Goal: Information Seeking & Learning: Check status

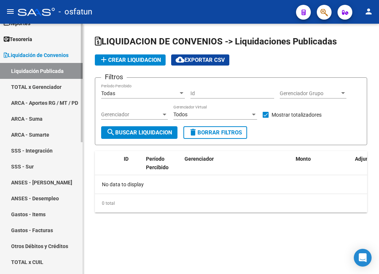
scroll to position [74, 0]
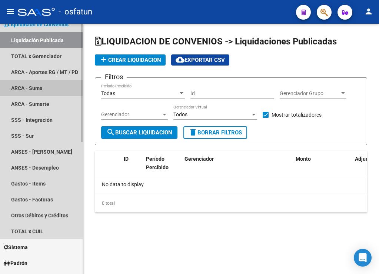
click at [35, 88] on link "ARCA - Suma" at bounding box center [41, 88] width 83 height 16
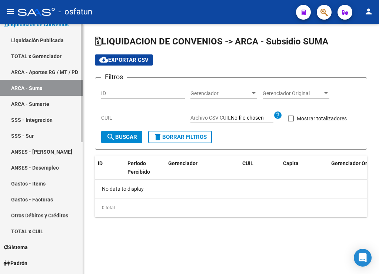
checkbox input "true"
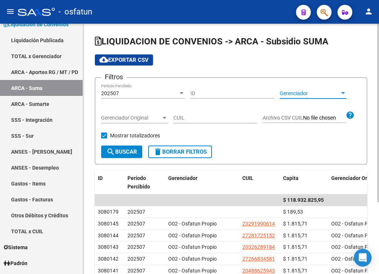
click at [296, 92] on span "Gerenciador" at bounding box center [310, 93] width 60 height 6
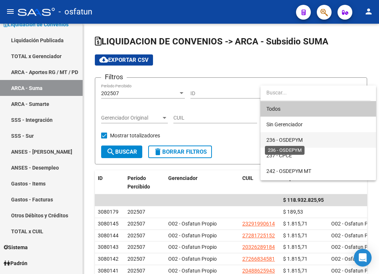
click at [292, 139] on span "236 - OSDEPYM" at bounding box center [284, 140] width 36 height 6
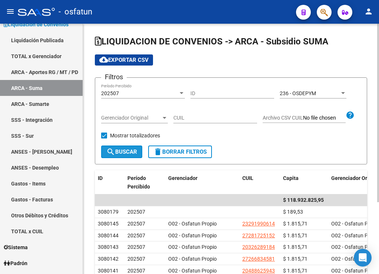
click at [131, 150] on span "search Buscar" at bounding box center [121, 151] width 31 height 7
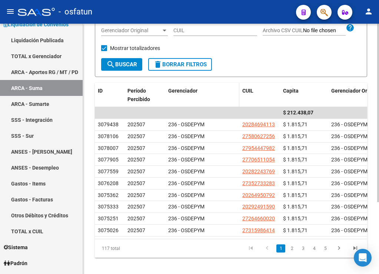
scroll to position [101, 0]
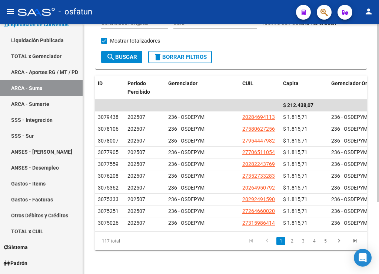
drag, startPoint x: 143, startPoint y: 231, endPoint x: 196, endPoint y: 234, distance: 53.4
click at [196, 234] on div "117 total 1 2 3 4 5" at bounding box center [231, 241] width 272 height 19
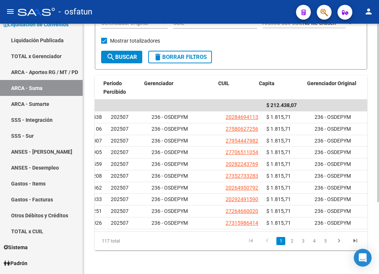
scroll to position [0, 35]
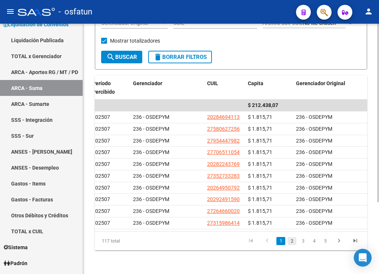
click at [290, 243] on link "2" at bounding box center [291, 241] width 9 height 8
click at [303, 240] on link "3" at bounding box center [302, 241] width 9 height 8
click at [310, 239] on link "4" at bounding box center [313, 241] width 9 height 8
click at [314, 242] on link "5" at bounding box center [313, 241] width 9 height 8
click at [321, 243] on link "7" at bounding box center [325, 241] width 9 height 8
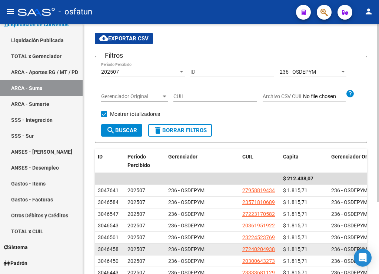
scroll to position [0, 0]
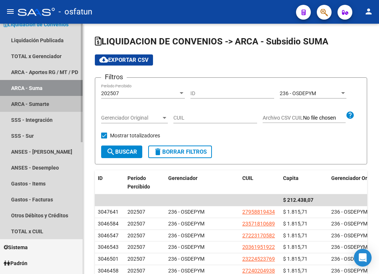
click at [40, 108] on link "ARCA - Sumarte" at bounding box center [41, 104] width 83 height 16
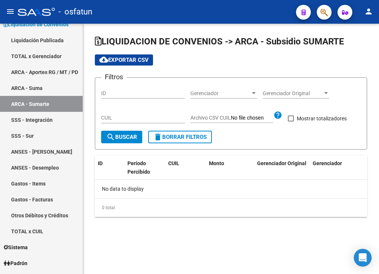
checkbox input "true"
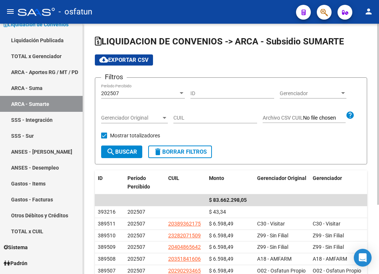
click at [335, 90] on span "Gerenciador" at bounding box center [310, 93] width 60 height 6
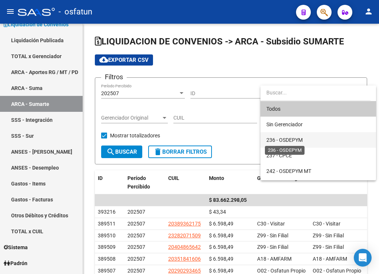
click at [298, 140] on span "236 - OSDEPYM" at bounding box center [284, 140] width 36 height 6
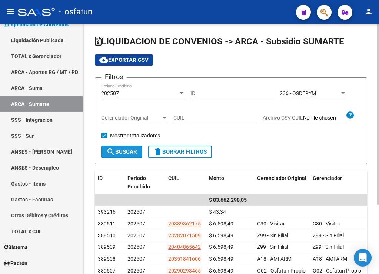
click at [124, 155] on span "search Buscar" at bounding box center [121, 151] width 31 height 7
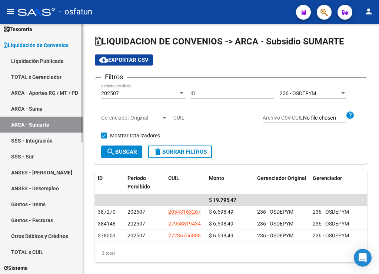
scroll to position [37, 0]
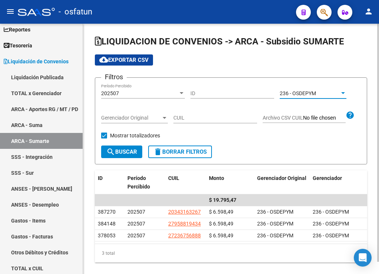
click at [302, 91] on span "236 - OSDEPYM" at bounding box center [298, 93] width 36 height 6
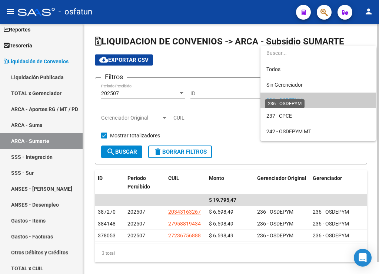
scroll to position [7, 0]
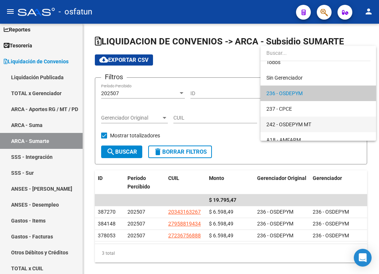
click at [319, 124] on span "242 - OSDEPYM MT" at bounding box center [318, 125] width 104 height 16
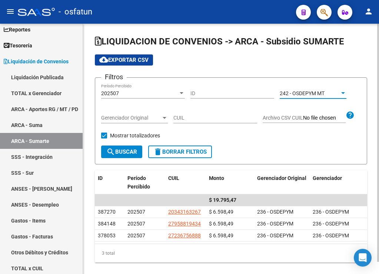
click at [120, 152] on span "search Buscar" at bounding box center [121, 151] width 31 height 7
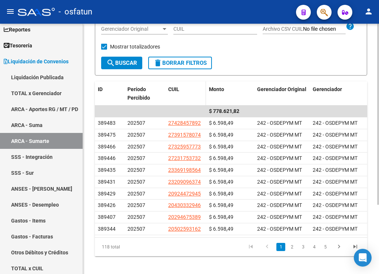
scroll to position [96, 0]
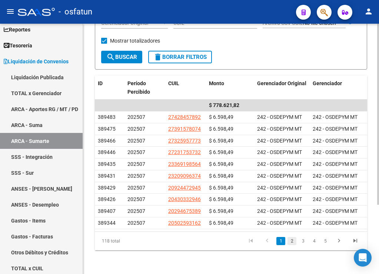
click at [288, 241] on link "2" at bounding box center [291, 241] width 9 height 8
click at [299, 239] on link "3" at bounding box center [302, 241] width 9 height 8
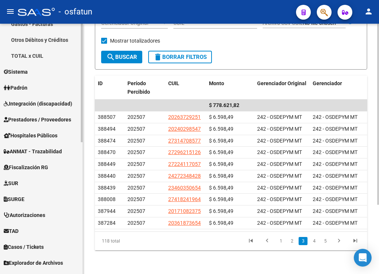
scroll to position [278, 0]
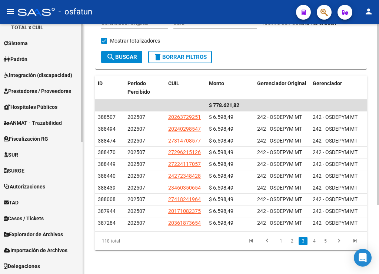
click at [51, 233] on span "Explorador de Archivos" at bounding box center [33, 234] width 59 height 8
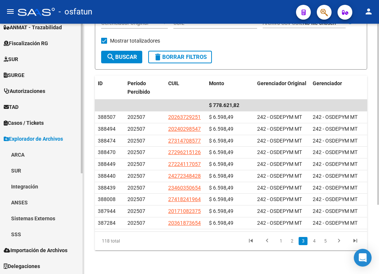
scroll to position [167, 0]
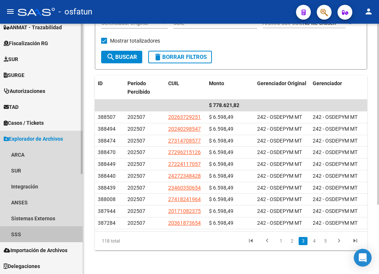
click at [36, 235] on link "SSS" at bounding box center [41, 234] width 83 height 16
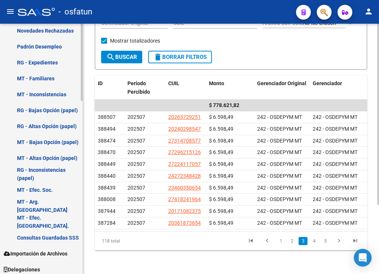
scroll to position [565, 0]
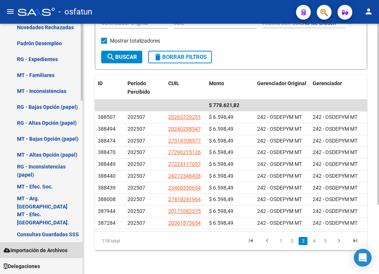
click at [36, 249] on span "Importación de Archivos" at bounding box center [36, 250] width 64 height 8
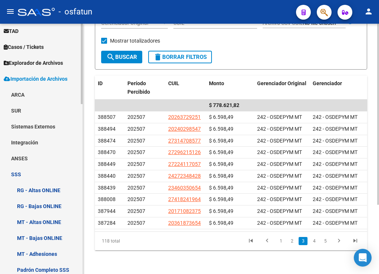
scroll to position [196, 0]
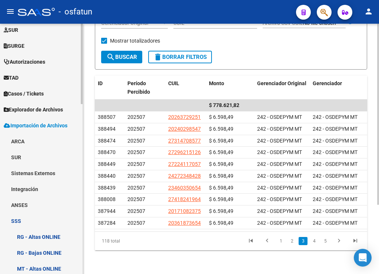
click at [18, 215] on link "SSS" at bounding box center [41, 221] width 83 height 16
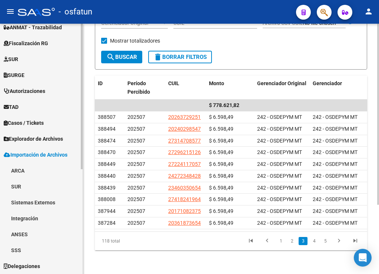
scroll to position [167, 0]
click at [20, 168] on link "ARCA" at bounding box center [41, 171] width 83 height 16
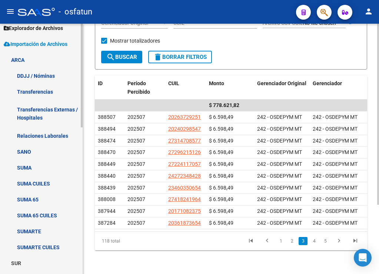
scroll to position [278, 0]
click at [41, 181] on link "SUMA CUILES" at bounding box center [41, 183] width 83 height 16
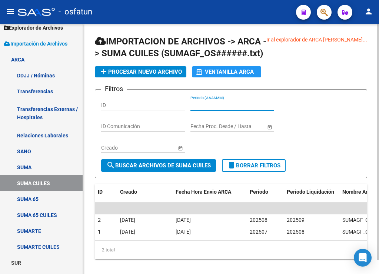
click at [239, 106] on input "Período (AAAAMM)" at bounding box center [232, 105] width 84 height 6
click at [301, 40] on div "Ir al explorador de ARCA [PERSON_NAME]..." at bounding box center [316, 40] width 101 height 8
click at [300, 39] on div "Ir al explorador de ARCA [PERSON_NAME]..." at bounding box center [316, 40] width 101 height 8
drag, startPoint x: 310, startPoint y: 46, endPoint x: 312, endPoint y: 41, distance: 5.8
click at [310, 46] on h1 "IMPORTACION DE ARCHIVOS -> ARCA -> SUMA CUILES (SUMAGF_OS######.txt)" at bounding box center [231, 48] width 272 height 25
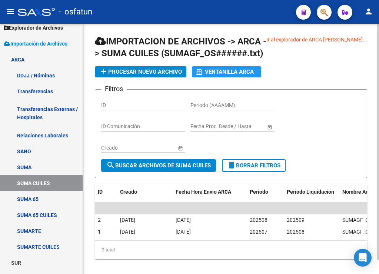
click at [312, 41] on div "Ir al explorador de ARCA [PERSON_NAME]..." at bounding box center [316, 40] width 101 height 8
drag, startPoint x: 314, startPoint y: 39, endPoint x: 285, endPoint y: 86, distance: 54.9
click at [285, 86] on app-list-header "IMPORTACION DE ARCHIVOS -> ARCA -> SUMA CUILES (SUMAGF_OS######.txt) add Proces…" at bounding box center [231, 107] width 272 height 143
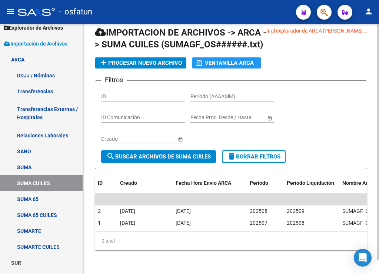
click at [148, 153] on span "search Buscar Archivos de Suma Cuiles" at bounding box center [158, 156] width 104 height 7
click at [207, 93] on input "Período (AAAAMM)" at bounding box center [232, 96] width 84 height 6
type input "202507"
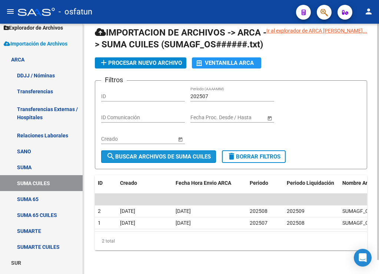
click at [183, 153] on span "search Buscar Archivos de Suma Cuiles" at bounding box center [158, 156] width 104 height 7
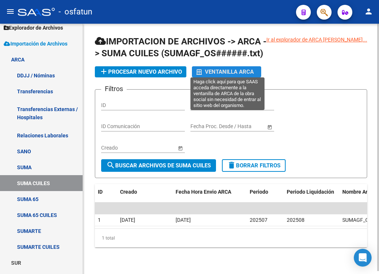
click at [222, 71] on div "Ventanilla ARCA" at bounding box center [226, 71] width 60 height 11
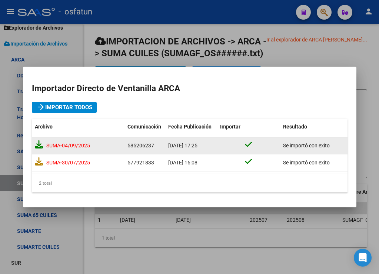
click at [41, 144] on icon at bounding box center [39, 144] width 8 height 8
click at [77, 75] on mat-dialog-container "Importador Directo de Ventanilla ARCA arrow_forward Importar Todos Archivo Comu…" at bounding box center [189, 137] width 333 height 141
drag, startPoint x: 250, startPoint y: 249, endPoint x: 250, endPoint y: 245, distance: 3.8
click at [250, 248] on div at bounding box center [189, 137] width 379 height 274
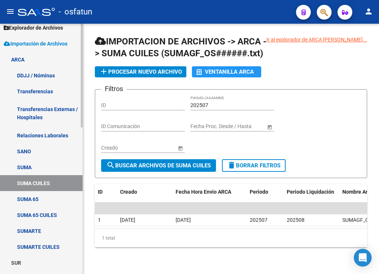
click at [62, 213] on link "SUMA 65 CUILES" at bounding box center [41, 215] width 83 height 16
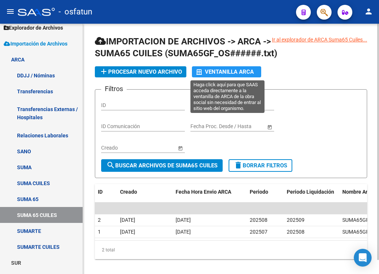
click at [204, 71] on div "Ventanilla ARCA" at bounding box center [226, 71] width 60 height 11
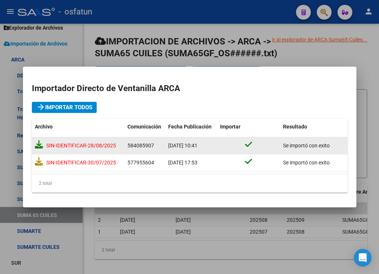
click at [36, 146] on icon at bounding box center [39, 144] width 8 height 8
click at [366, 57] on div at bounding box center [189, 137] width 379 height 274
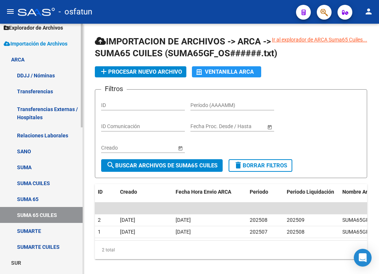
click at [53, 245] on link "SUMARTE CUILES" at bounding box center [41, 247] width 83 height 16
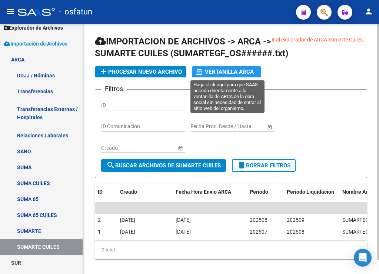
click at [234, 71] on div "Ventanilla ARCA" at bounding box center [226, 71] width 60 height 11
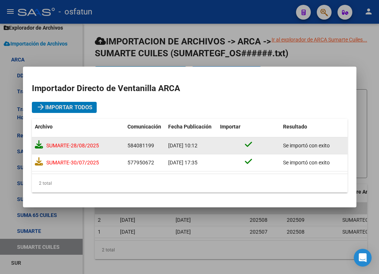
click at [36, 145] on icon at bounding box center [39, 144] width 8 height 8
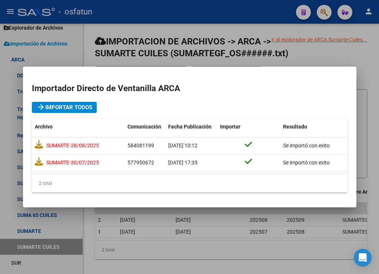
click at [232, 256] on div at bounding box center [189, 137] width 379 height 274
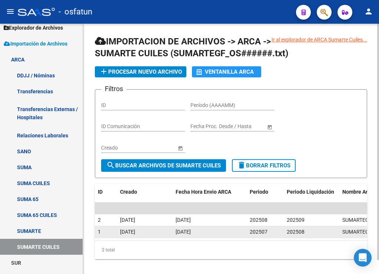
scroll to position [15, 0]
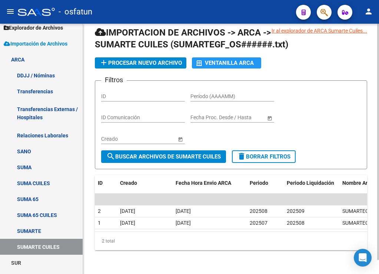
click at [207, 87] on div "Período (AAAAMM)" at bounding box center [232, 94] width 84 height 15
type input "202507"
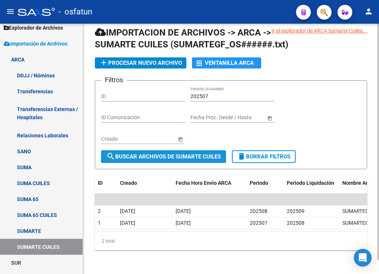
click at [201, 153] on span "search Buscar Archivos de Sumarte Cuiles" at bounding box center [163, 156] width 114 height 7
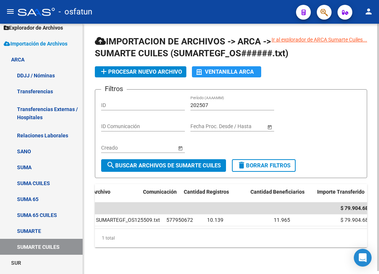
scroll to position [0, 291]
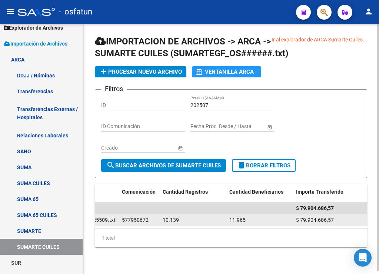
click at [309, 217] on span "$ 79.904.686,57" at bounding box center [315, 220] width 38 height 6
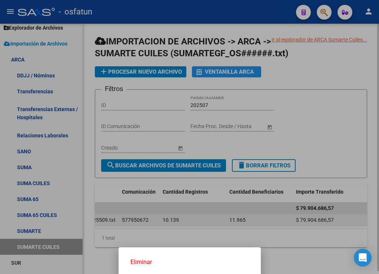
click at [309, 216] on div at bounding box center [189, 137] width 379 height 274
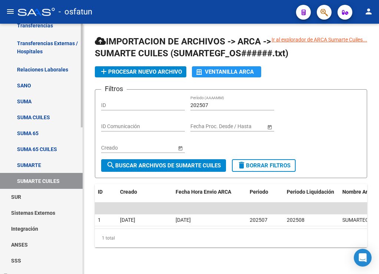
scroll to position [354, 0]
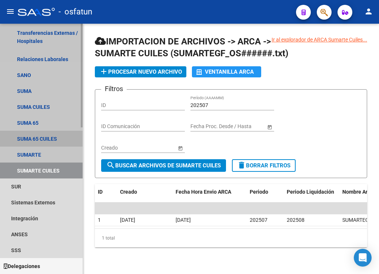
click at [49, 134] on link "SUMA 65 CUILES" at bounding box center [41, 139] width 83 height 16
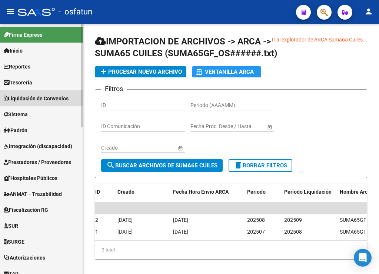
click at [55, 98] on span "Liquidación de Convenios" at bounding box center [36, 98] width 65 height 8
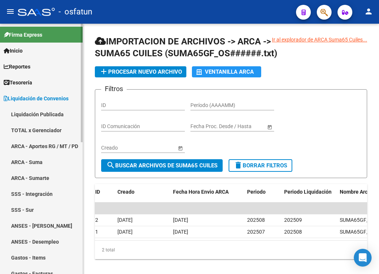
click at [48, 164] on link "ARCA - Suma" at bounding box center [41, 162] width 83 height 16
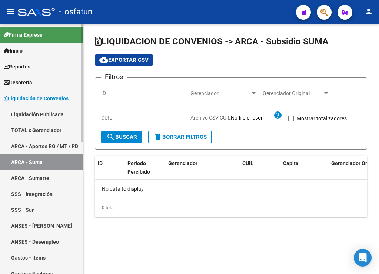
checkbox input "true"
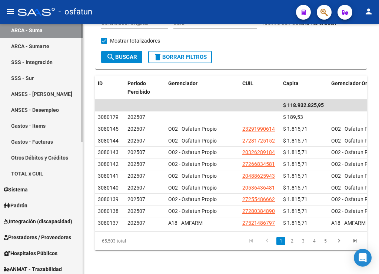
scroll to position [185, 0]
